Goal: Task Accomplishment & Management: Manage account settings

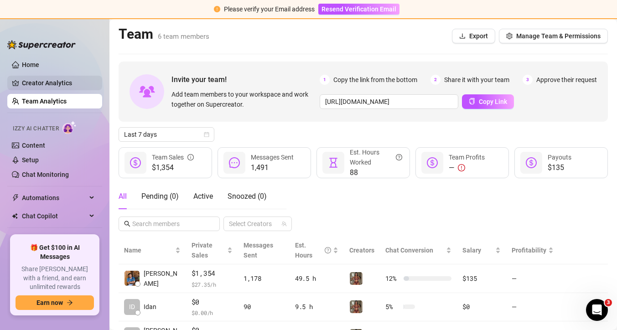
click at [69, 87] on link "Creator Analytics" at bounding box center [58, 83] width 73 height 15
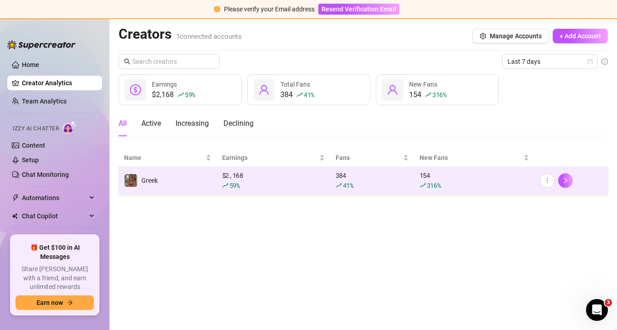
click at [154, 177] on span "Greek" at bounding box center [149, 180] width 16 height 7
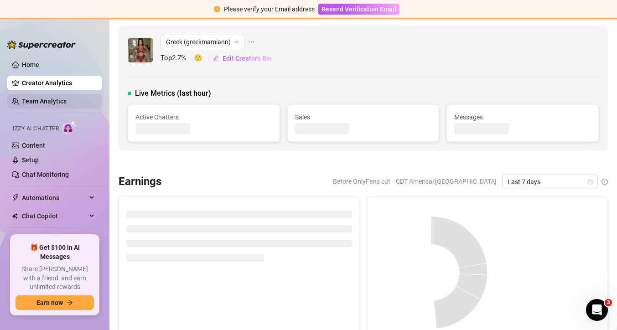
click at [67, 100] on link "Team Analytics" at bounding box center [44, 101] width 45 height 7
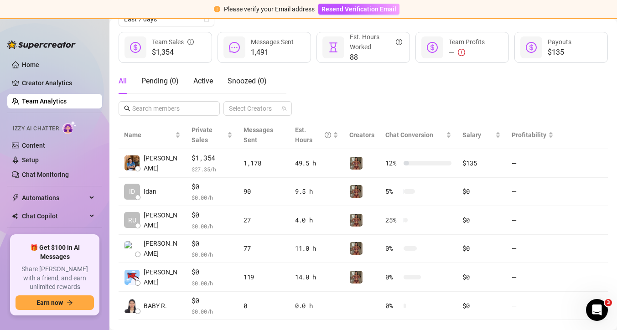
scroll to position [121, 0]
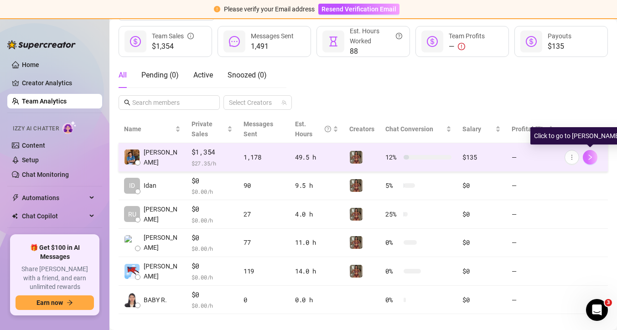
click at [585, 160] on button "button" at bounding box center [590, 157] width 15 height 15
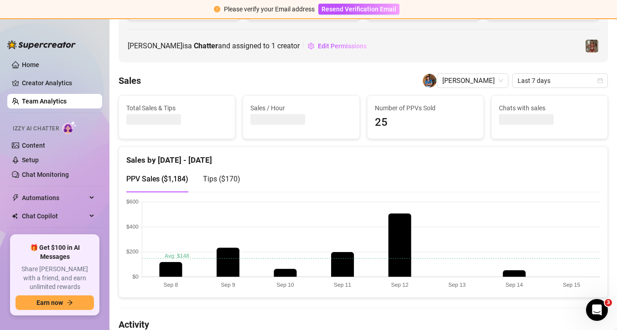
click at [62, 101] on link "Team Analytics" at bounding box center [44, 101] width 45 height 7
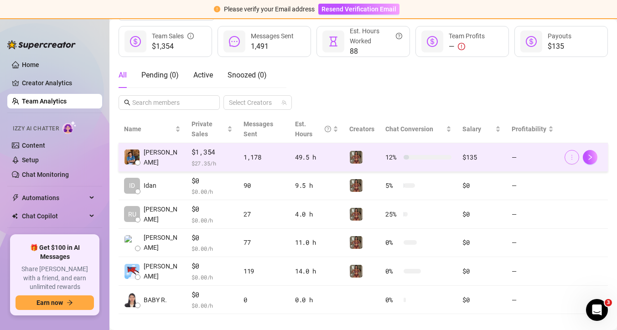
click at [572, 155] on icon "more" at bounding box center [572, 157] width 6 height 6
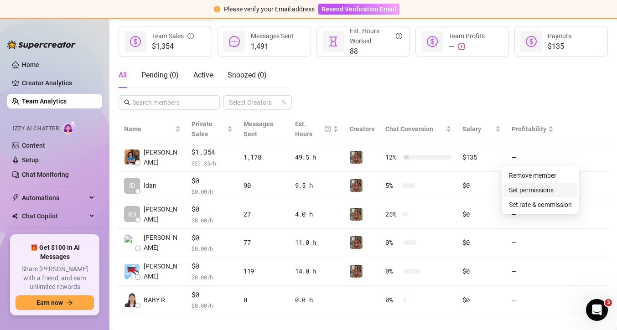
click at [548, 192] on link "Set permissions" at bounding box center [531, 189] width 45 height 7
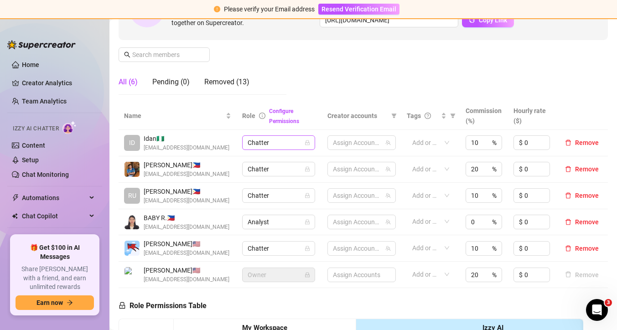
scroll to position [121, 0]
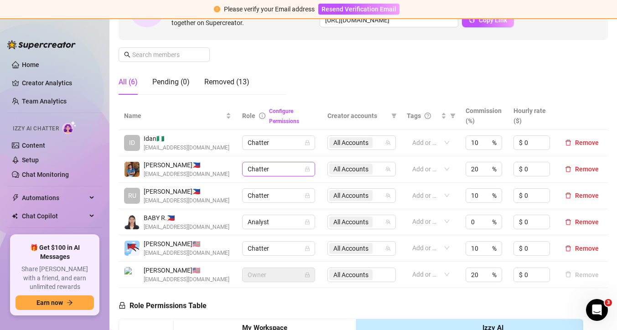
click at [309, 169] on icon "lock" at bounding box center [307, 168] width 5 height 5
click at [302, 169] on span "Chatter" at bounding box center [279, 169] width 62 height 14
click at [310, 107] on div "Configure Permissions" at bounding box center [292, 116] width 47 height 20
